Goal: Register for event/course

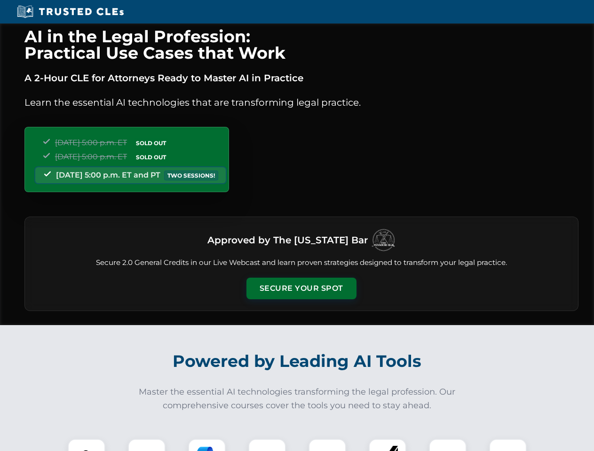
click at [301, 289] on button "Secure Your Spot" at bounding box center [301, 289] width 110 height 22
click at [86, 445] on img at bounding box center [86, 457] width 27 height 27
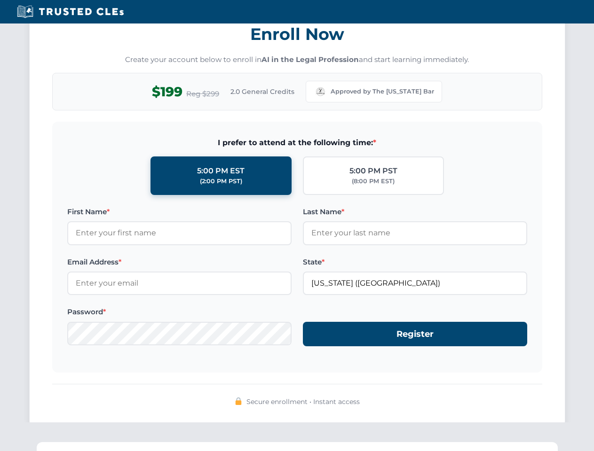
scroll to position [923, 0]
